Goal: Task Accomplishment & Management: Use online tool/utility

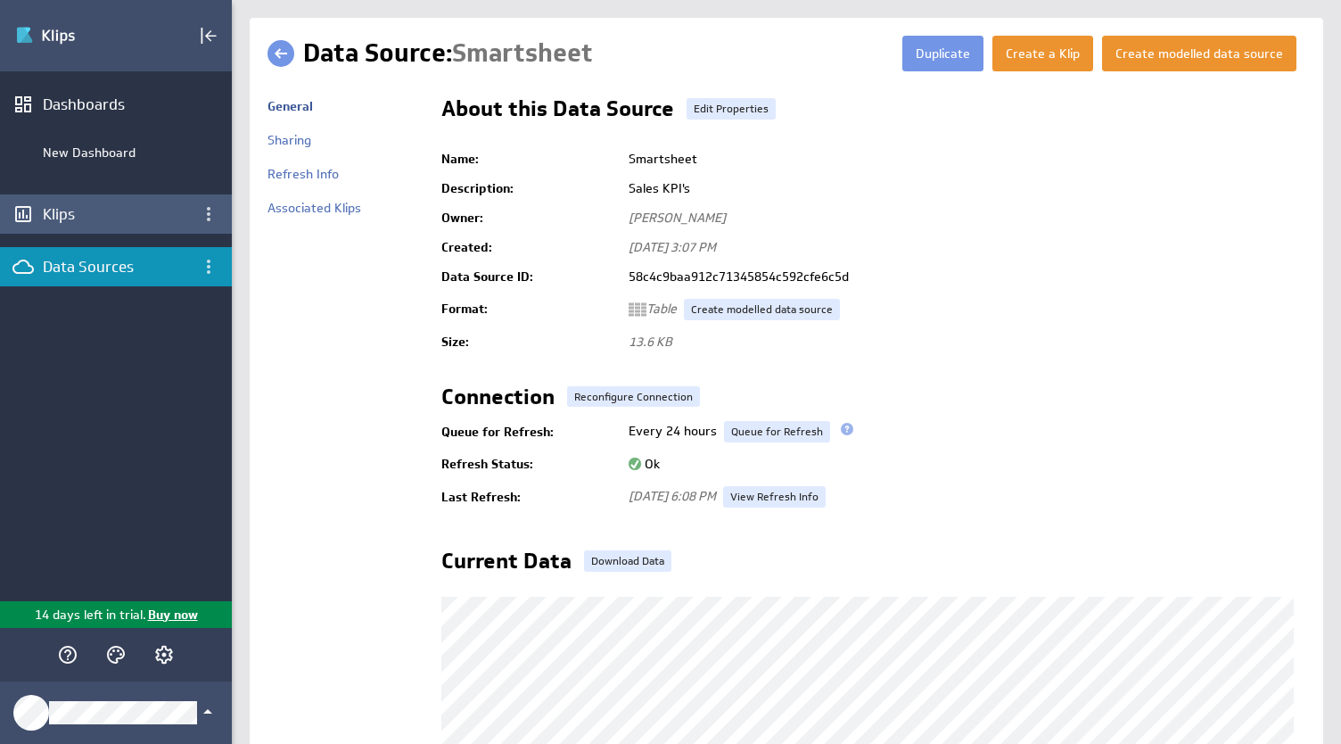
click at [62, 211] on div "Klips" at bounding box center [116, 214] width 146 height 20
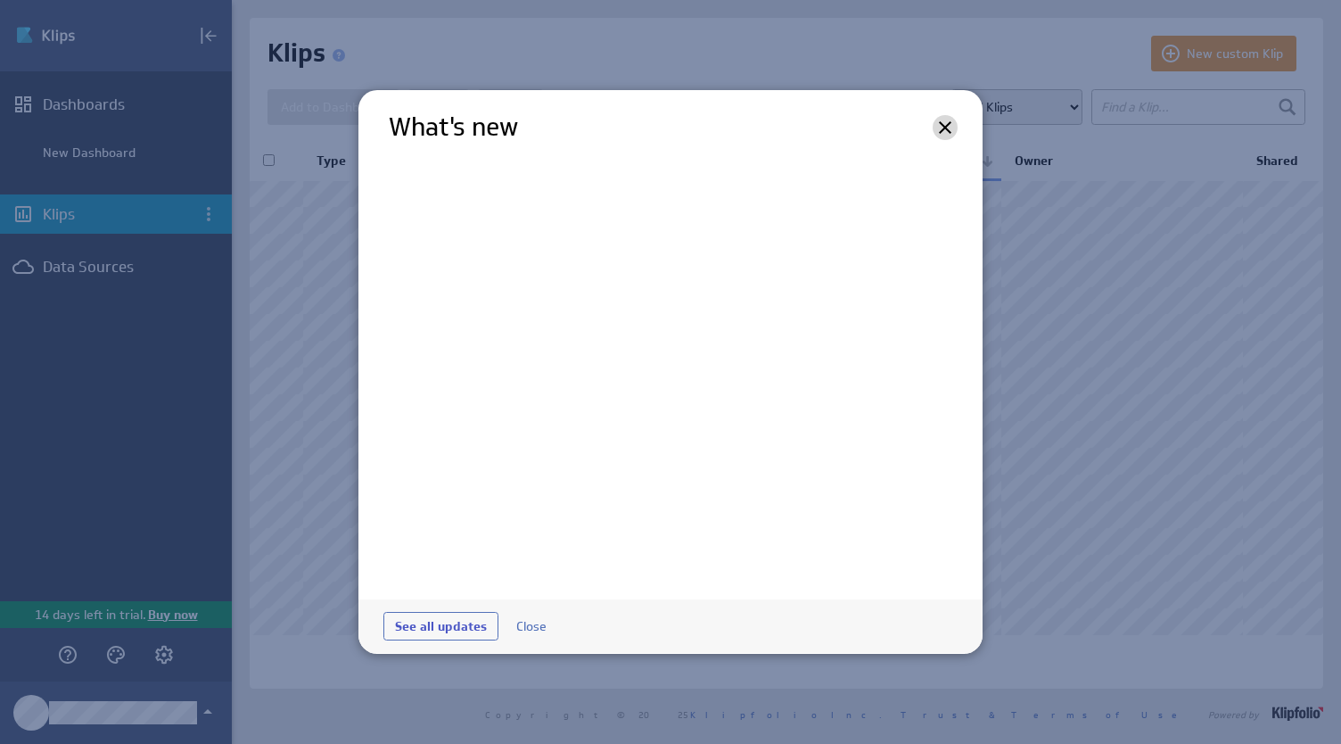
click at [943, 127] on icon at bounding box center [945, 127] width 12 height 12
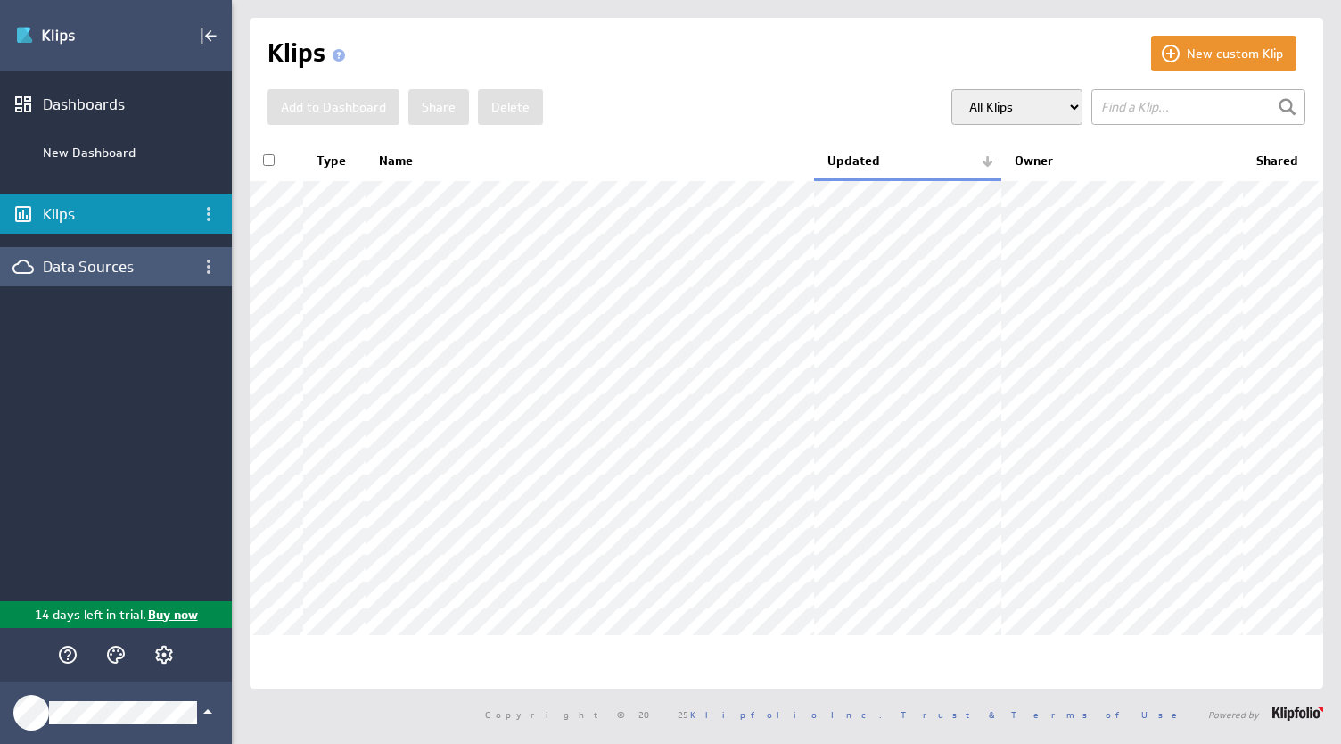
click at [114, 265] on div "Data Sources" at bounding box center [116, 267] width 146 height 20
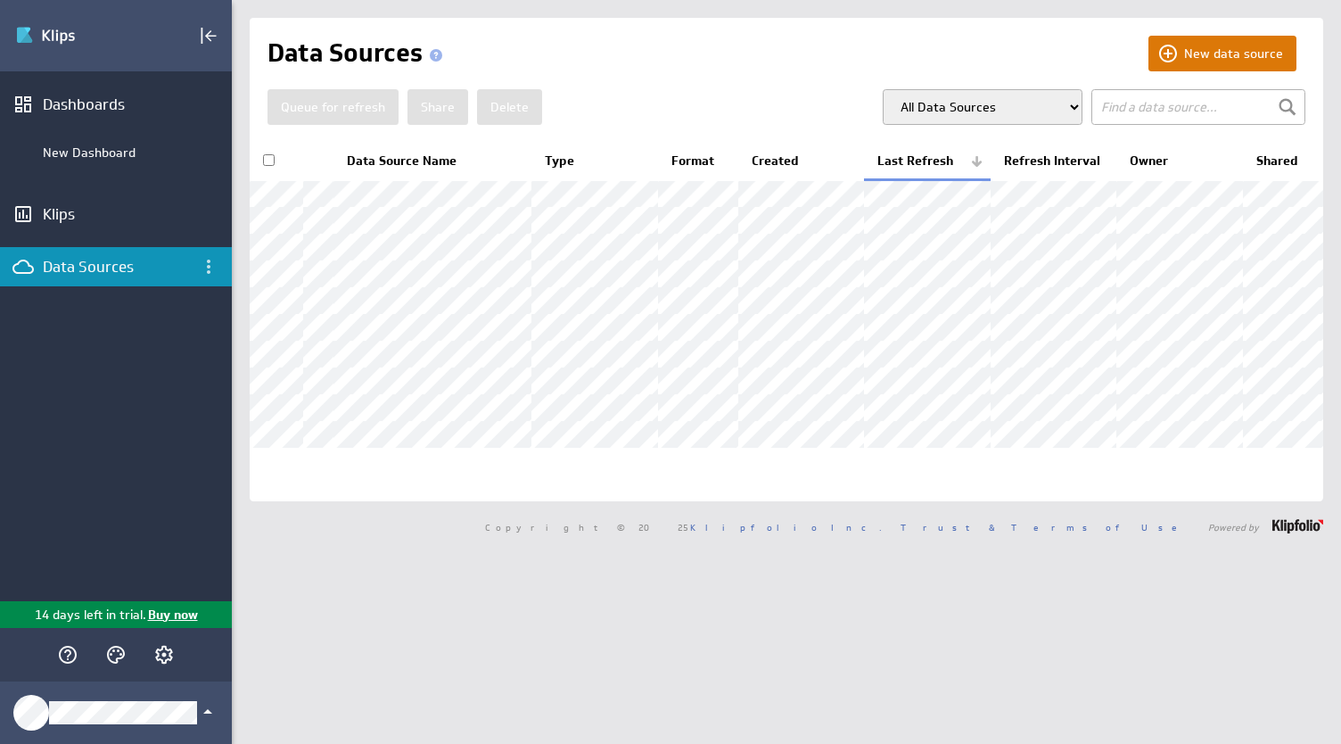
click at [1195, 52] on button "New data source" at bounding box center [1222, 54] width 148 height 36
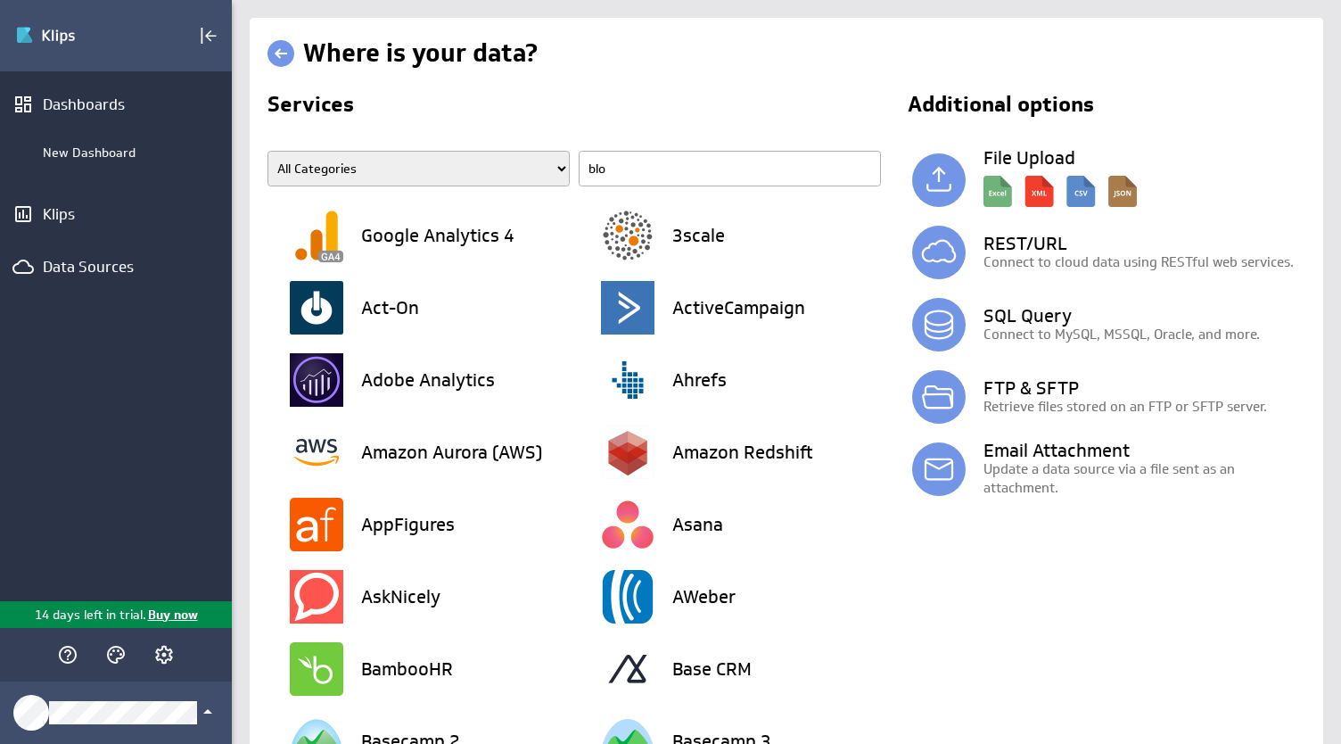
type input "bloo"
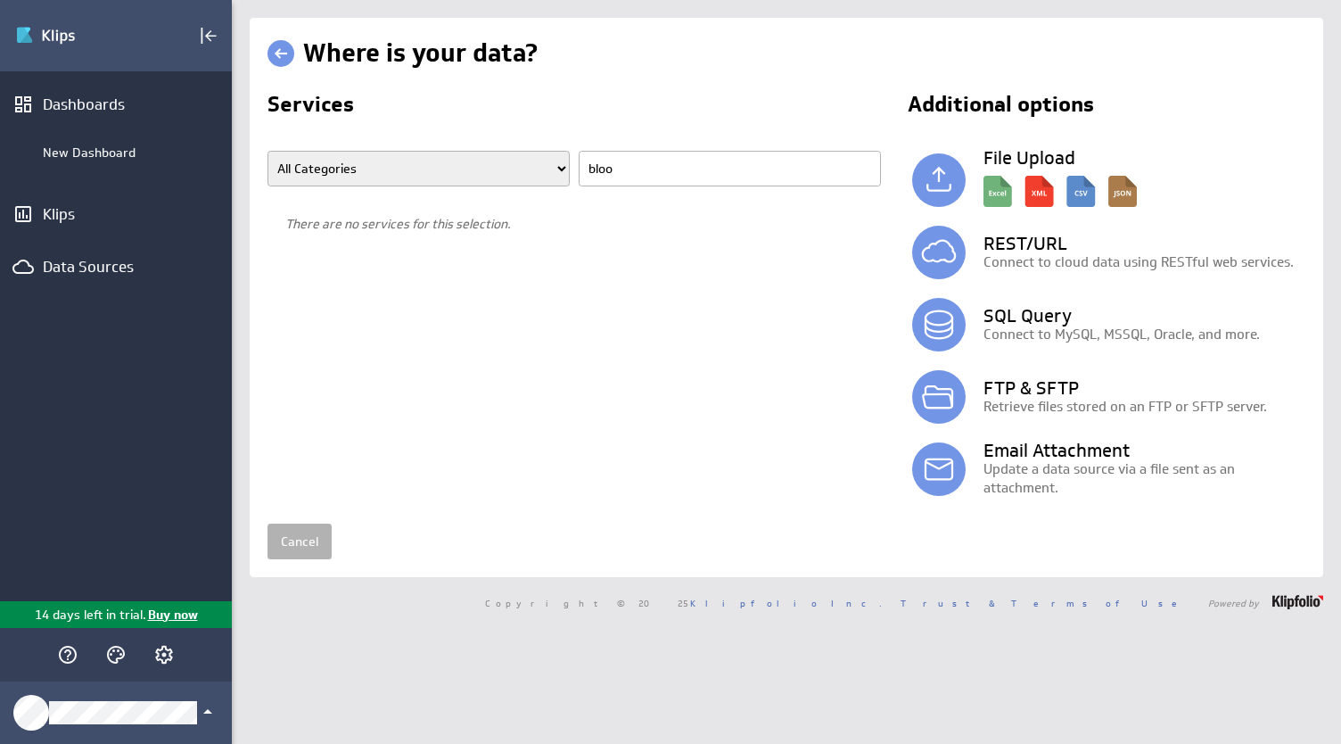
type input "bloom"
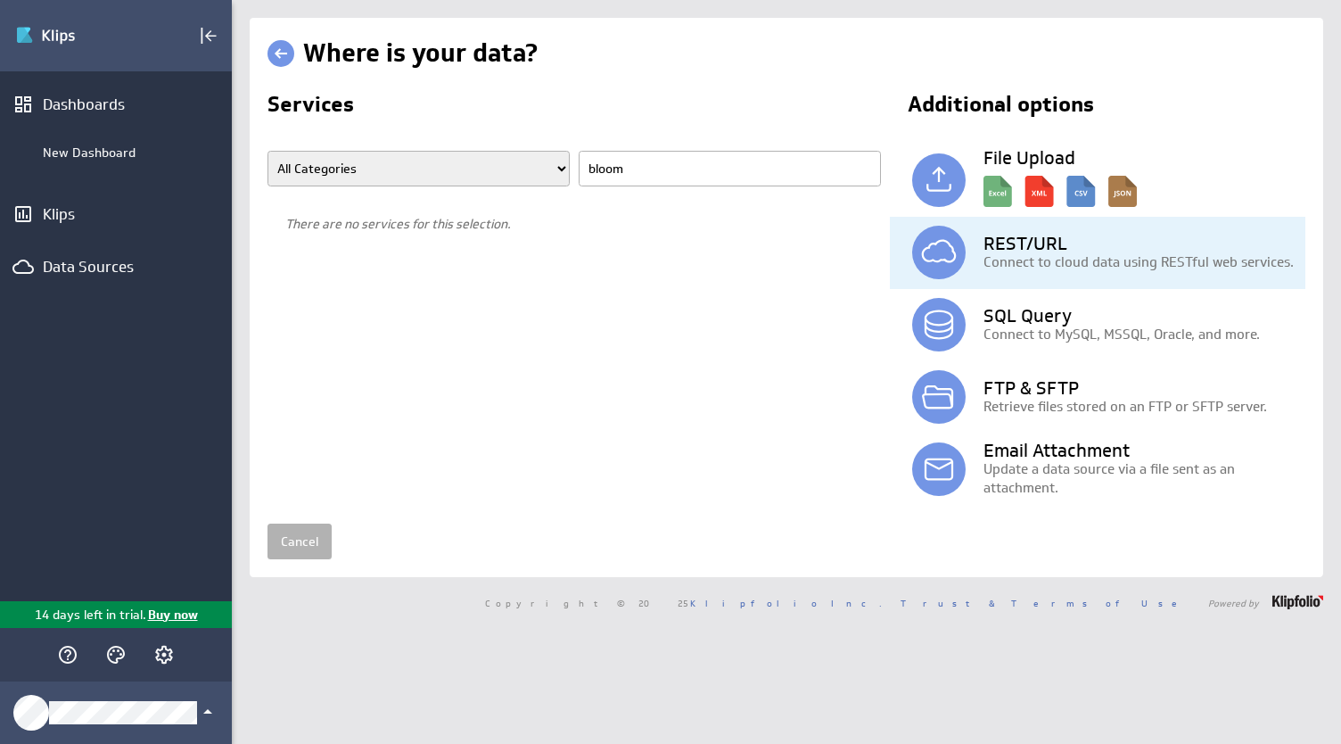
click at [1029, 244] on h3 "REST/URL" at bounding box center [1144, 243] width 322 height 18
